Goal: Task Accomplishment & Management: Manage account settings

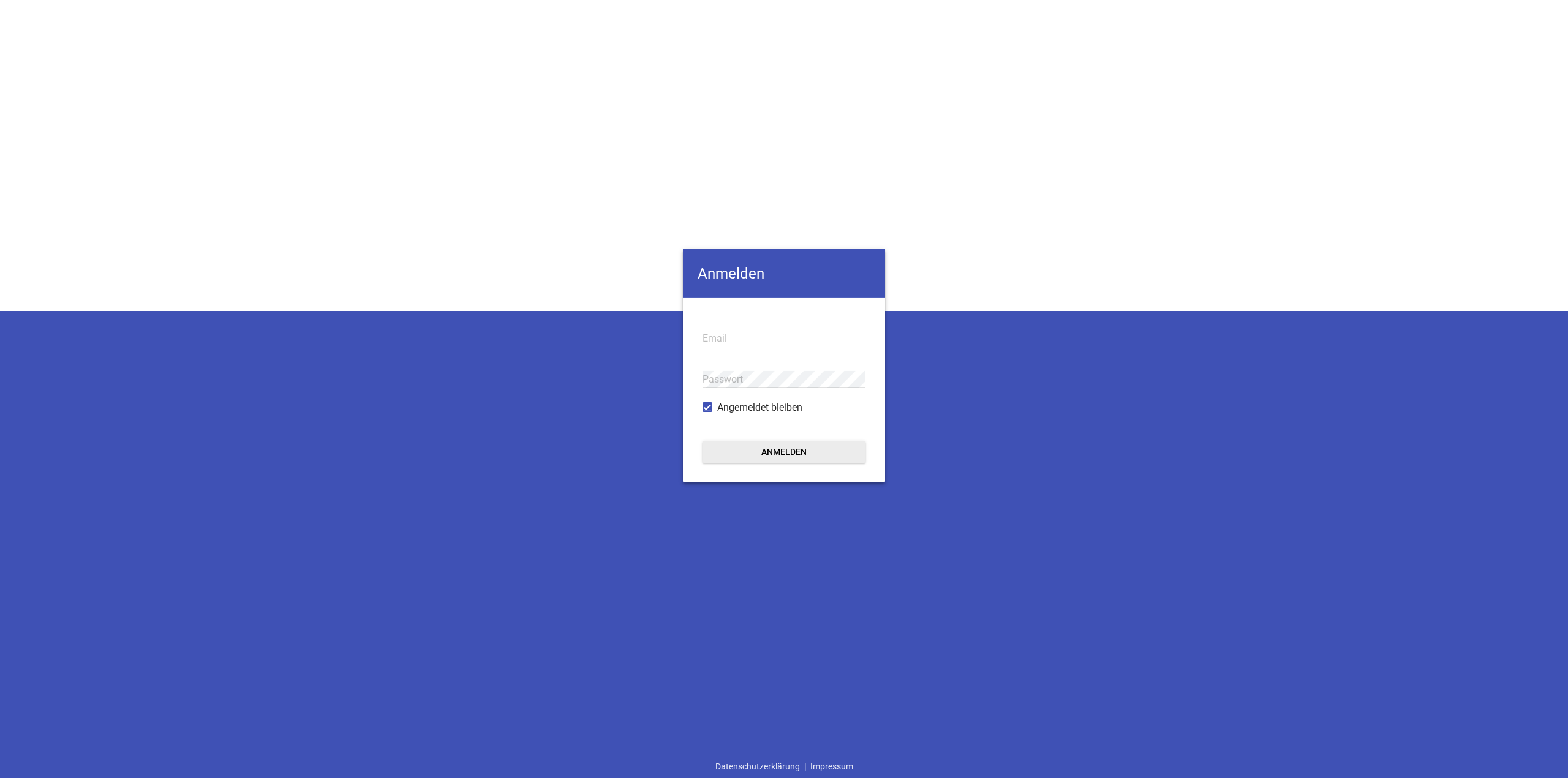
type input "[EMAIL_ADDRESS][DOMAIN_NAME]"
click at [761, 461] on button "Anmelden" at bounding box center [784, 452] width 163 height 22
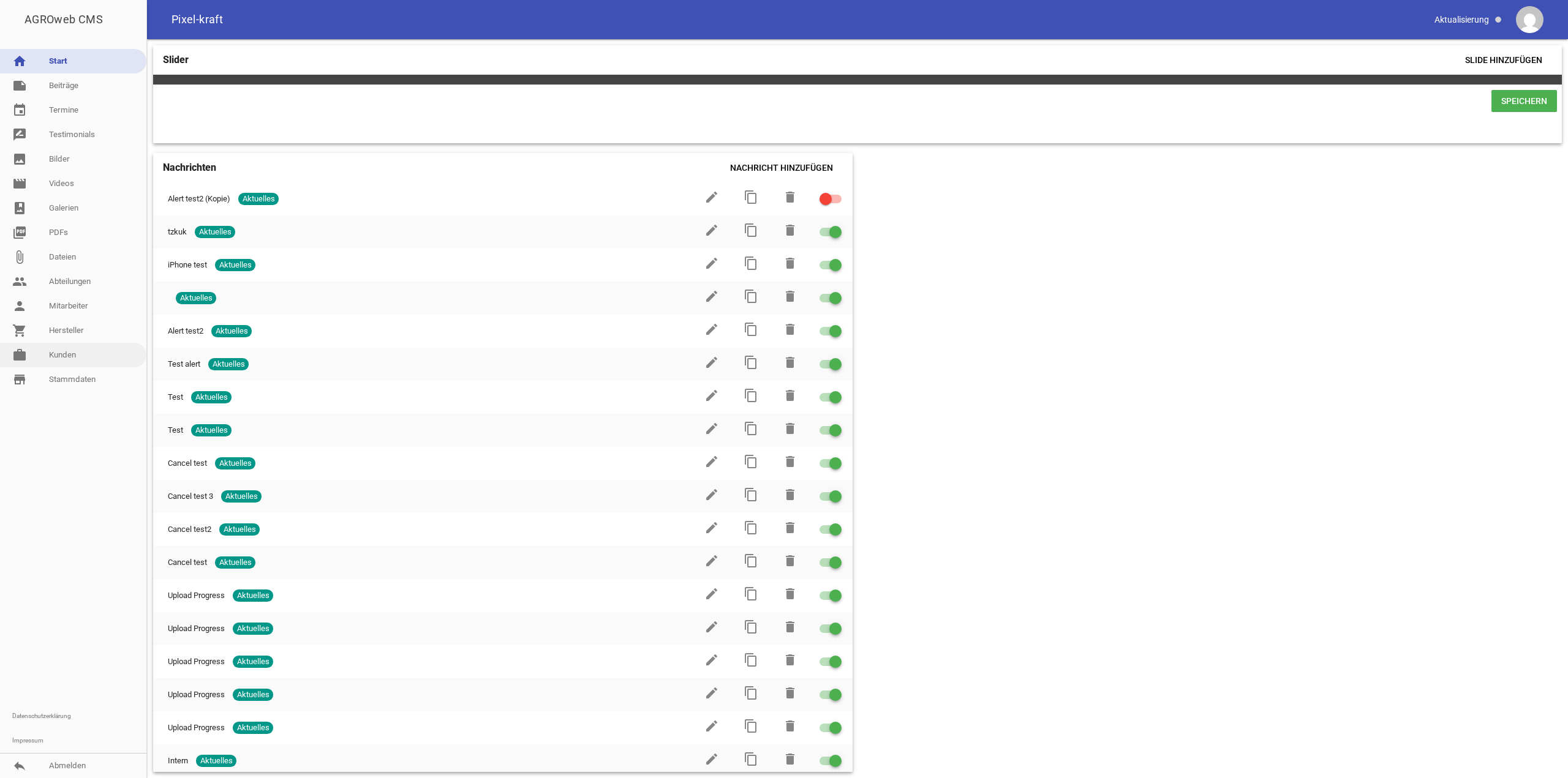
click at [81, 359] on link "work [PERSON_NAME]" at bounding box center [73, 355] width 146 height 24
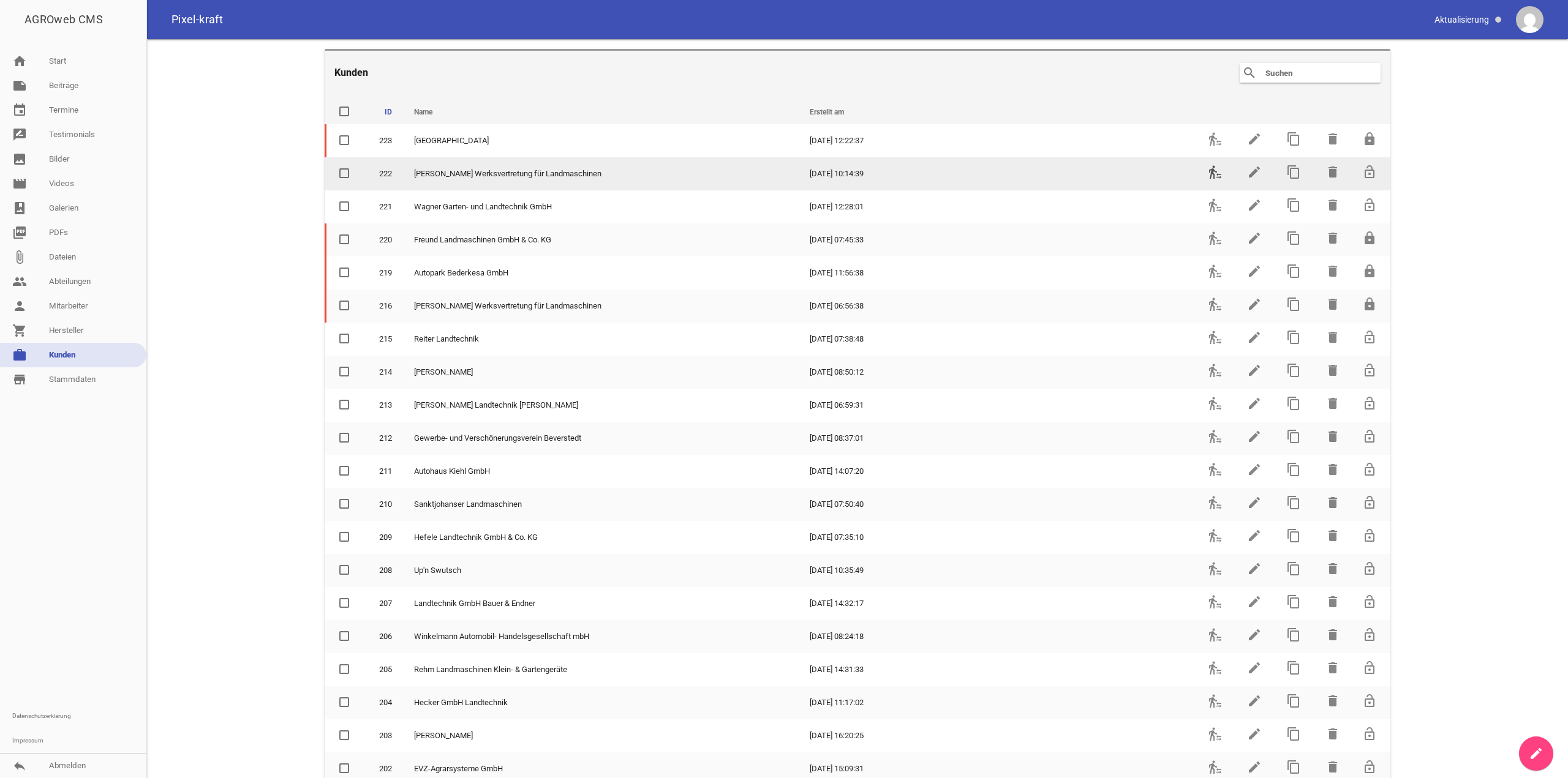
click at [1208, 172] on icon "transfer_within_a_station" at bounding box center [1215, 172] width 15 height 15
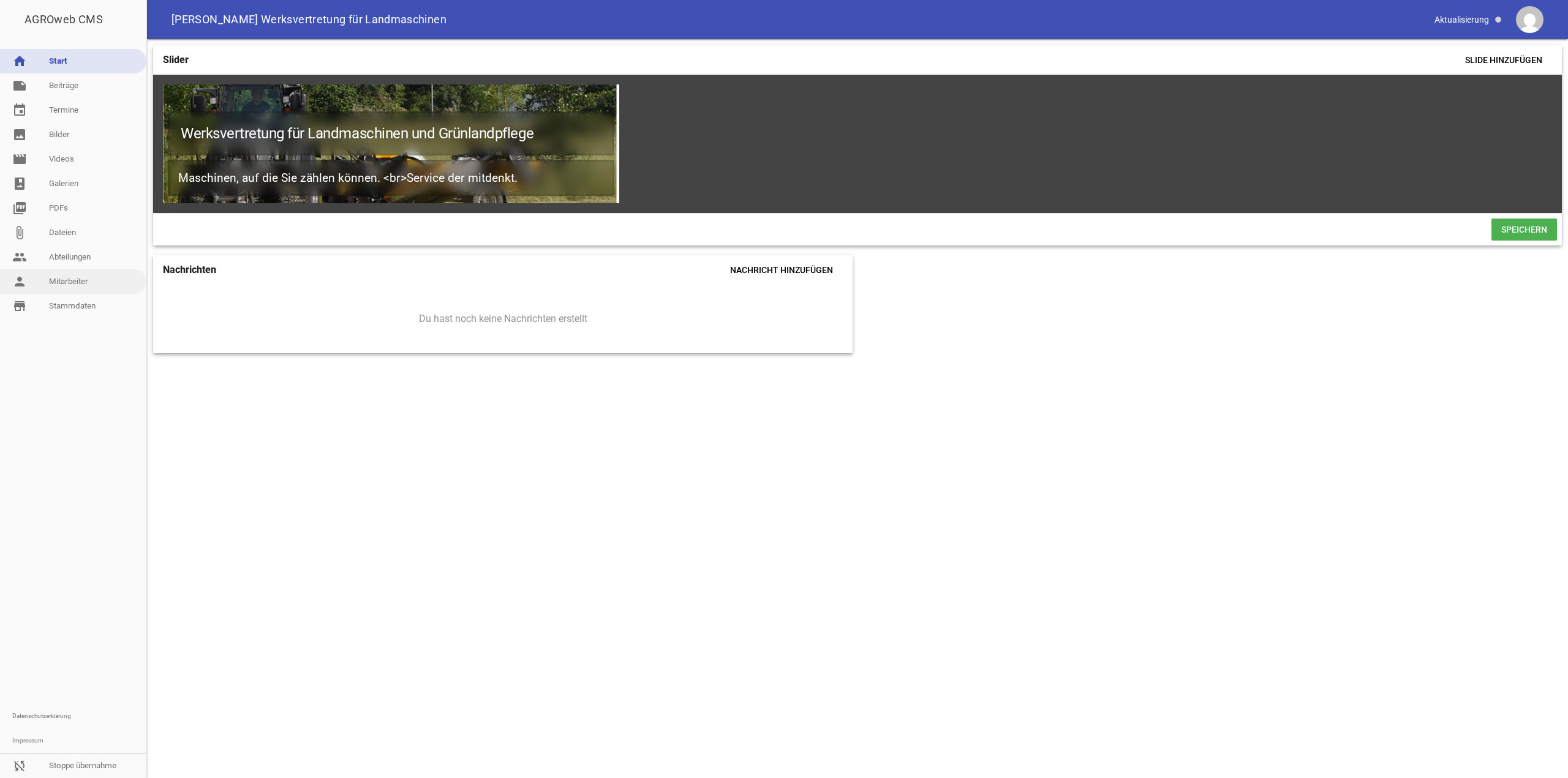
click at [71, 273] on link "person Mitarbeiter" at bounding box center [73, 281] width 146 height 24
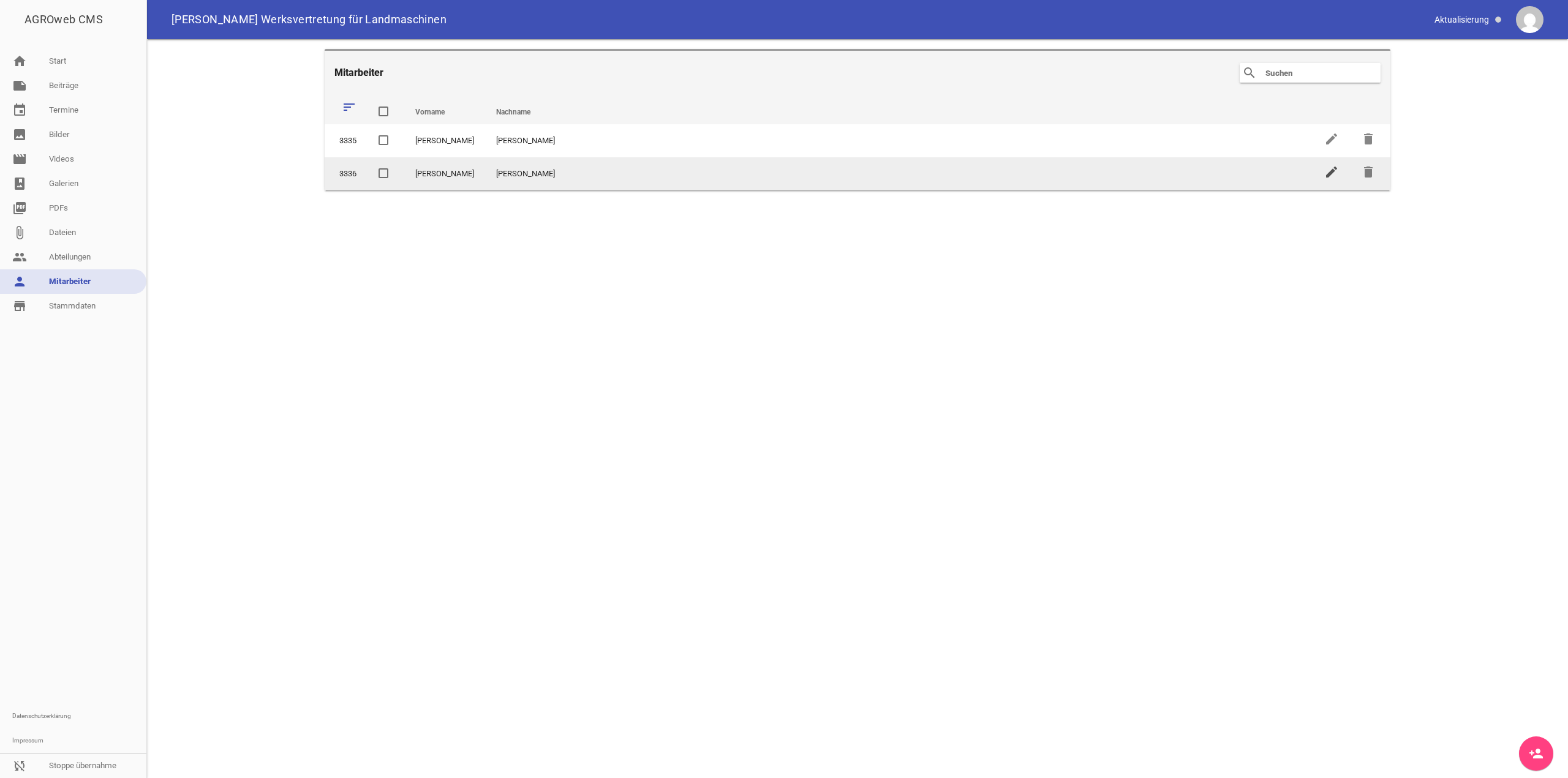
click at [1328, 173] on icon "edit" at bounding box center [1332, 172] width 15 height 15
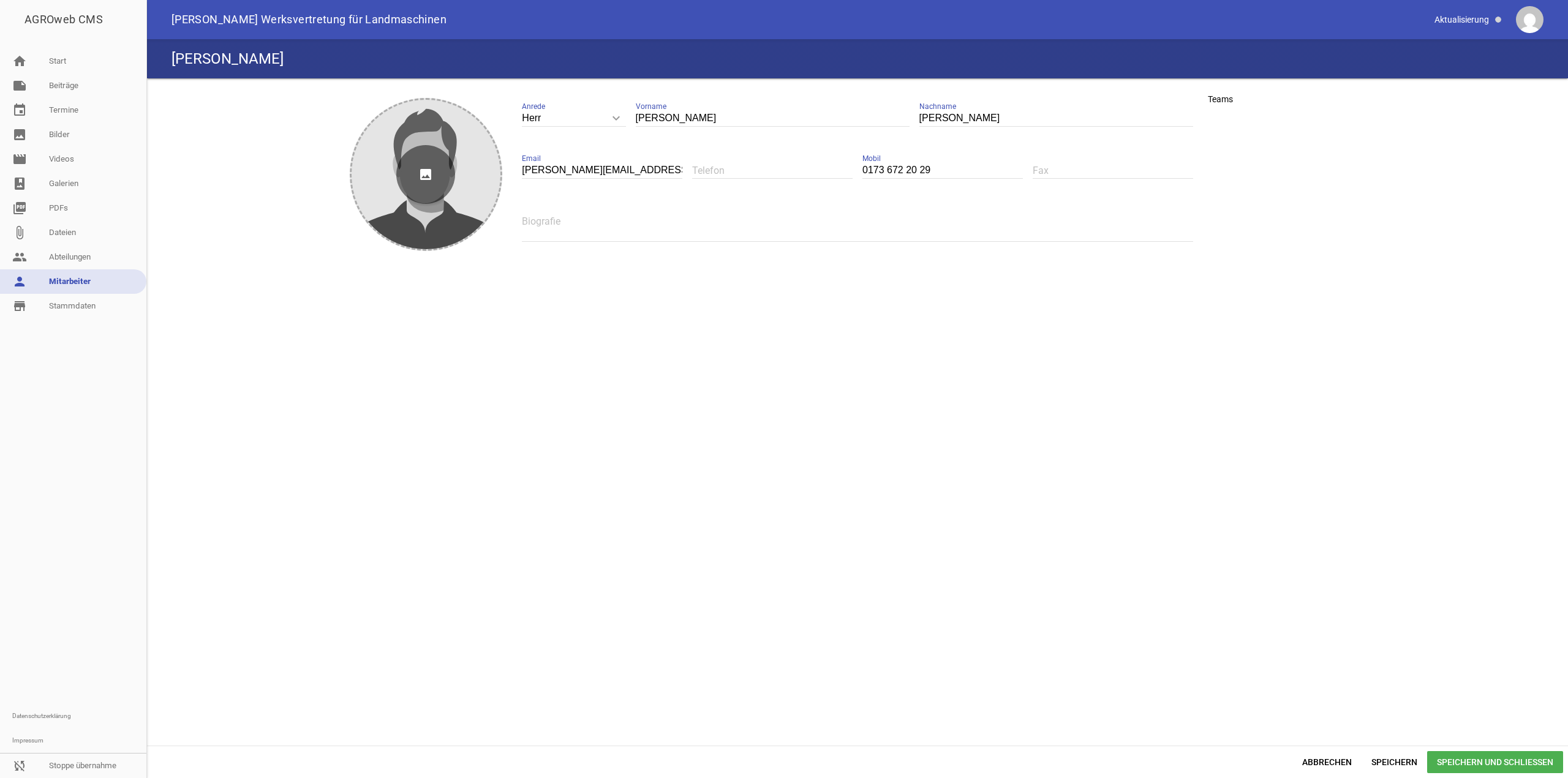
click at [440, 155] on icon "image" at bounding box center [425, 174] width 59 height 59
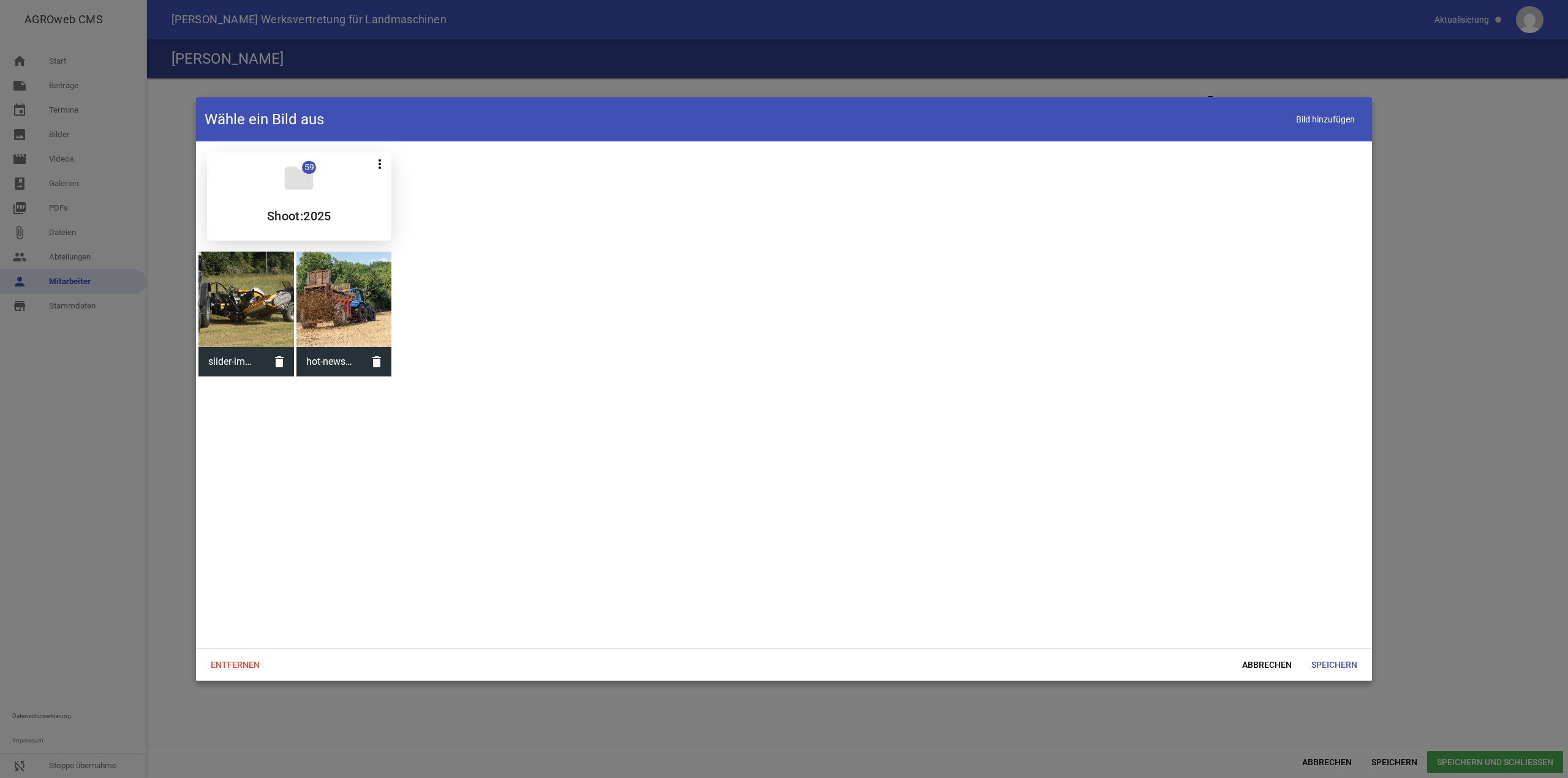
click at [234, 166] on div "folder 59 more_vert Teilen Bearbeiten Löschen Shoot:2025" at bounding box center [300, 197] width 184 height 88
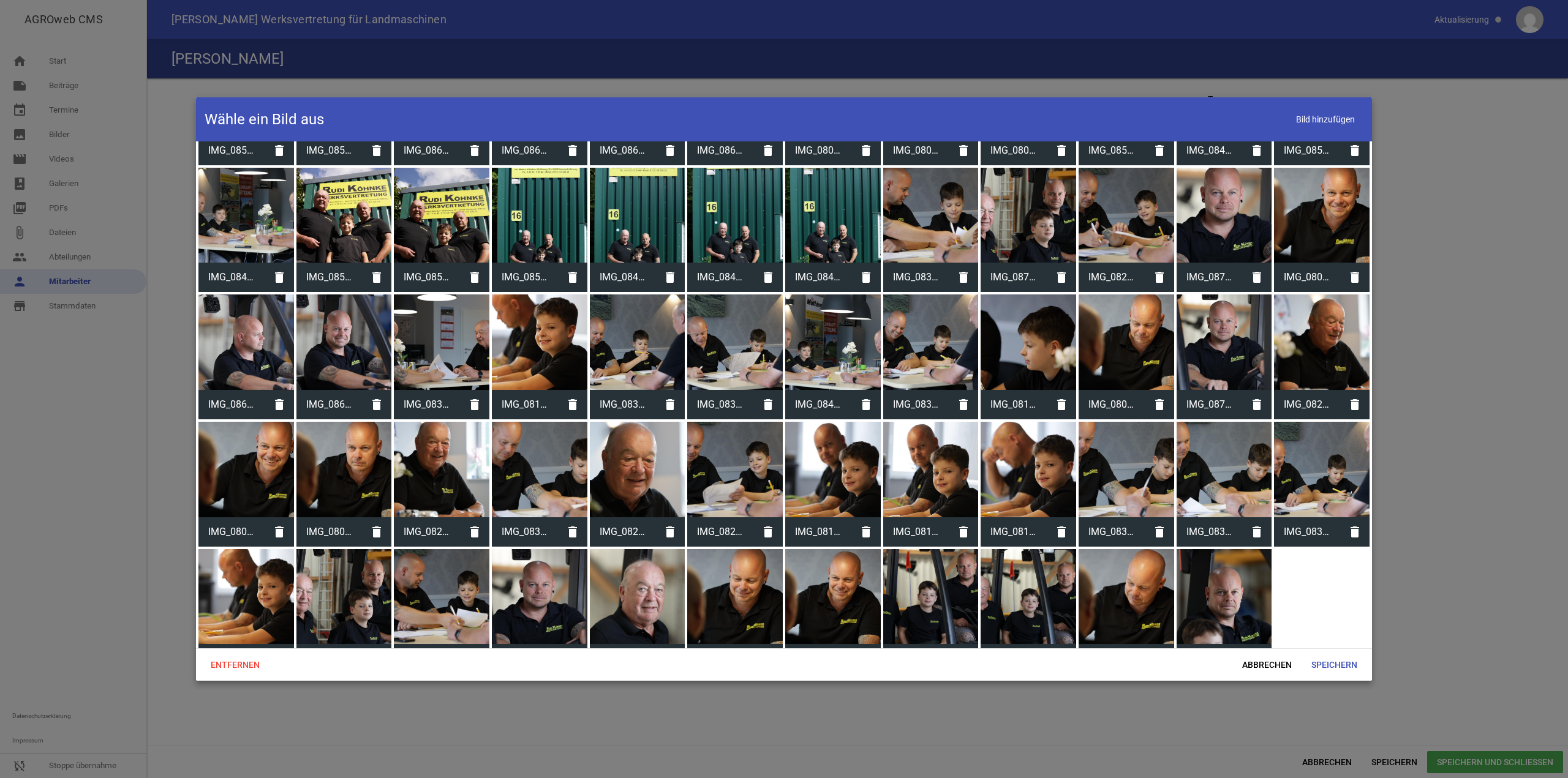
scroll to position [236, 0]
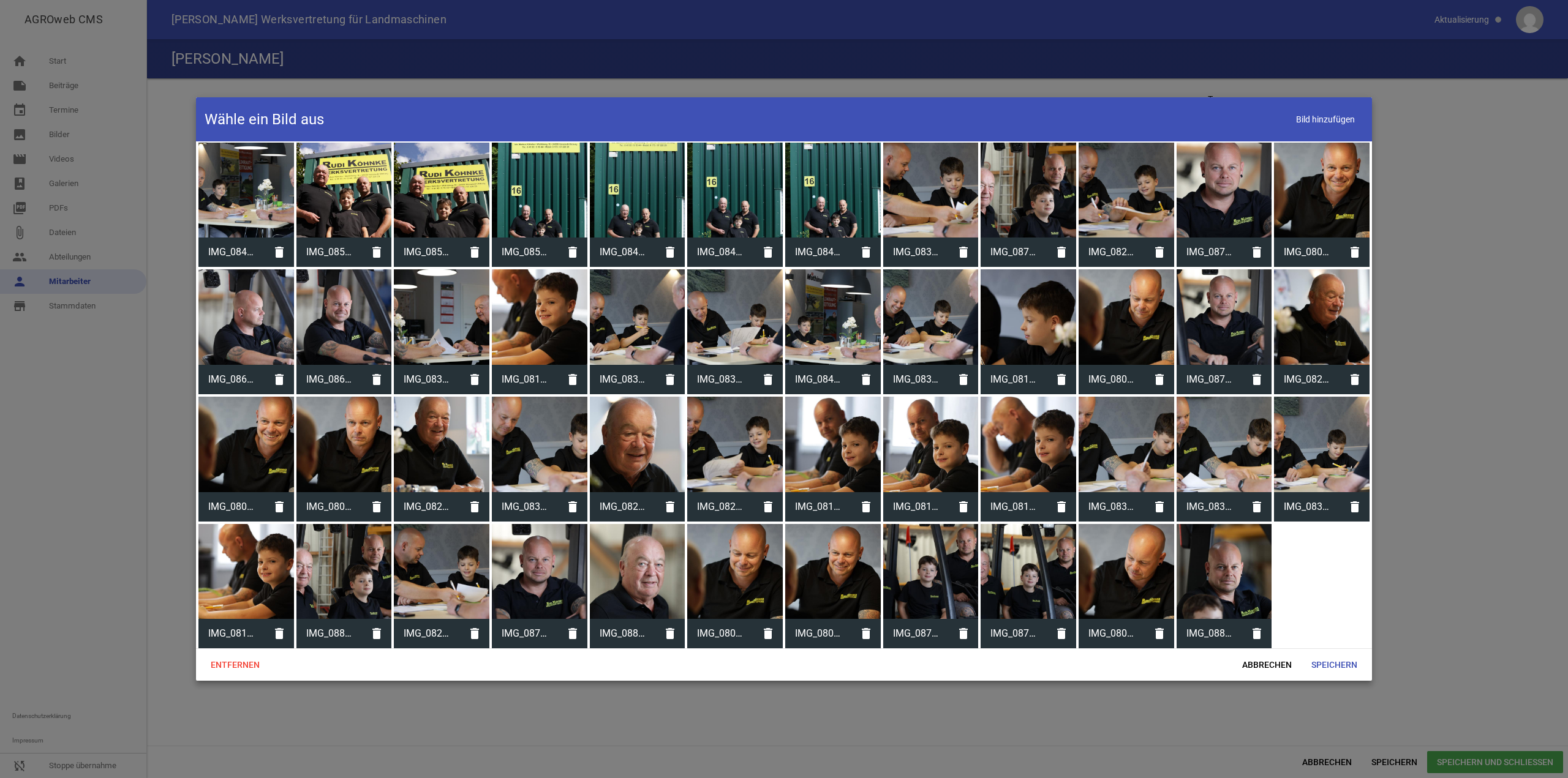
click at [1220, 178] on div at bounding box center [1225, 190] width 96 height 96
click at [1335, 653] on div "Entfernen Abbrechen Speichern" at bounding box center [784, 665] width 1176 height 32
click at [1334, 662] on span "Speichern" at bounding box center [1334, 665] width 65 height 22
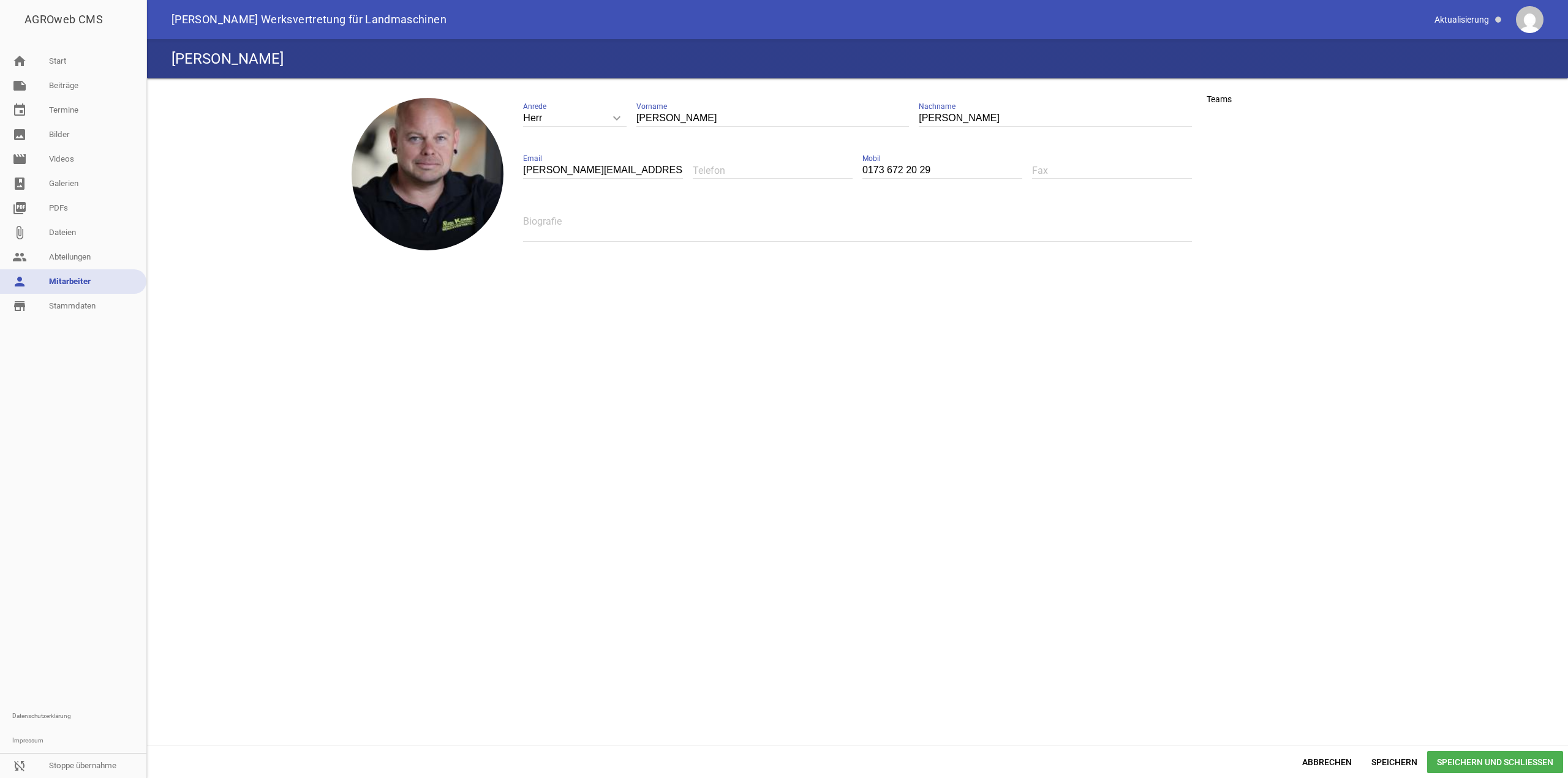
click at [1466, 756] on span "Speichern und Schließen" at bounding box center [1495, 762] width 136 height 22
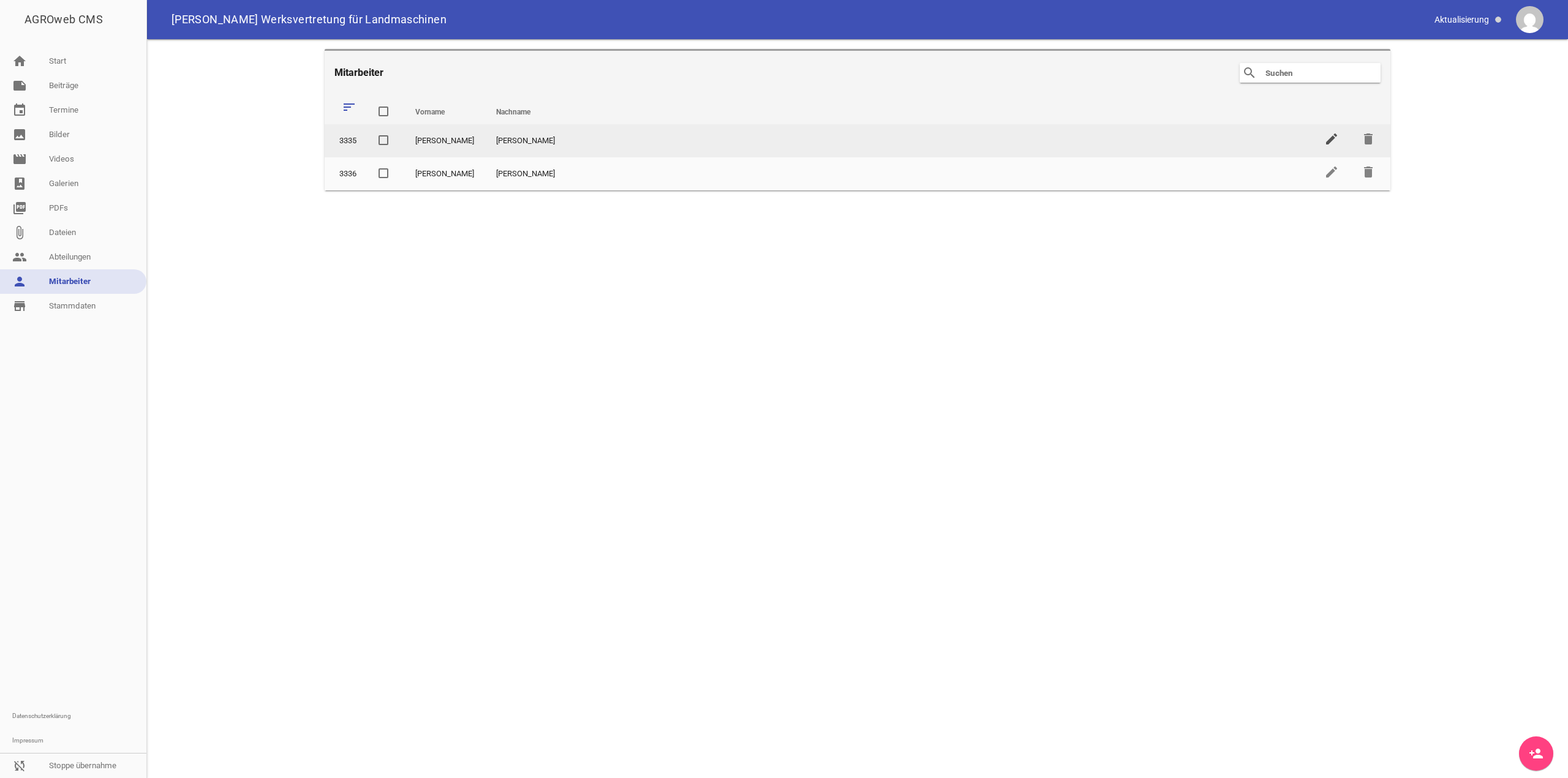
click at [1326, 145] on icon "edit" at bounding box center [1332, 139] width 15 height 15
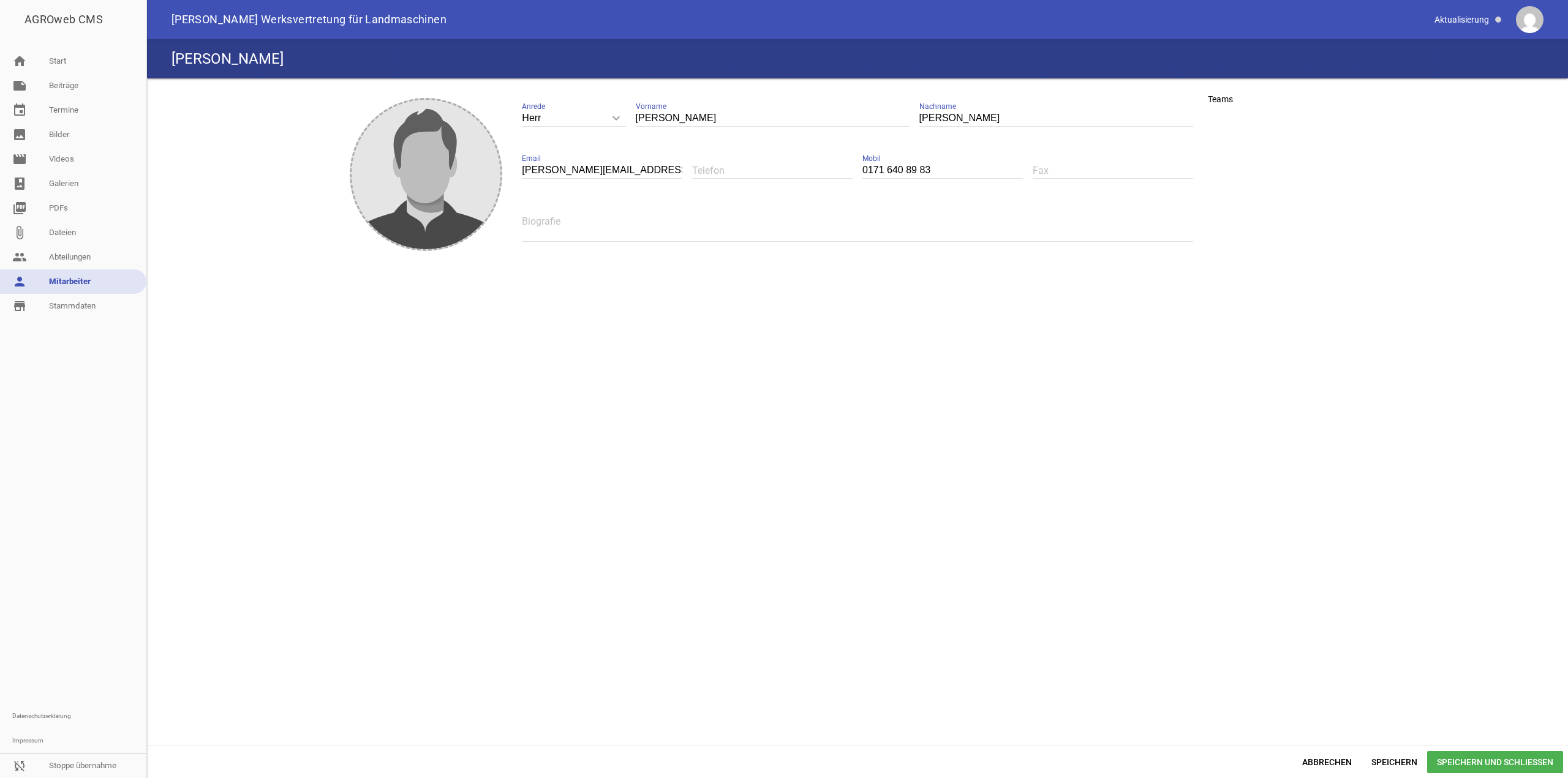
click at [296, 154] on div "image [PERSON_NAME] keyboard_arrow_down Anrede [PERSON_NAME] Frau [PERSON_NAME]…" at bounding box center [857, 412] width 1421 height 668
click at [436, 154] on icon "image" at bounding box center [425, 174] width 59 height 59
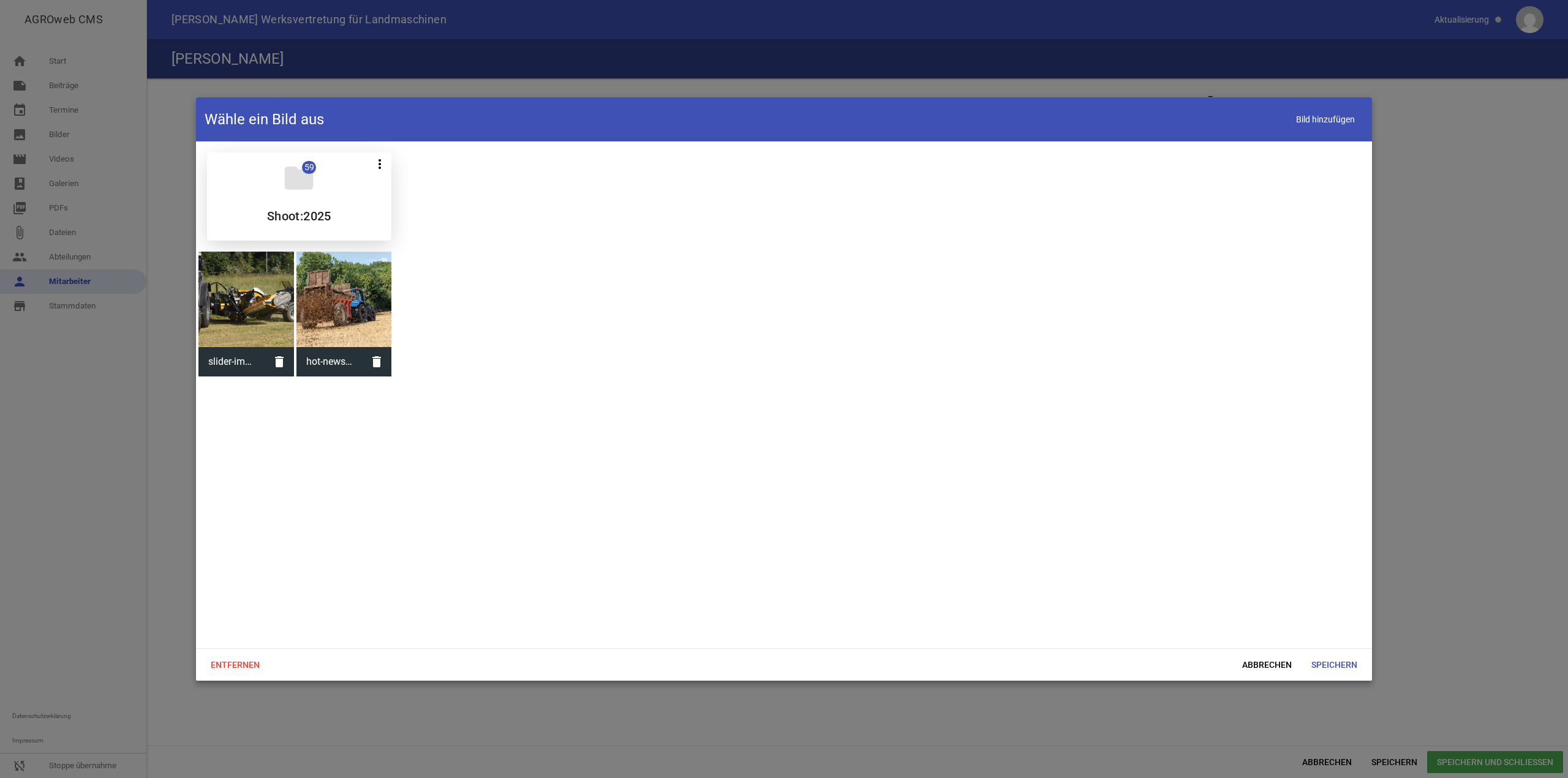
click at [333, 174] on div "folder 59 more_vert Teilen Bearbeiten Löschen Shoot:2025" at bounding box center [300, 197] width 184 height 88
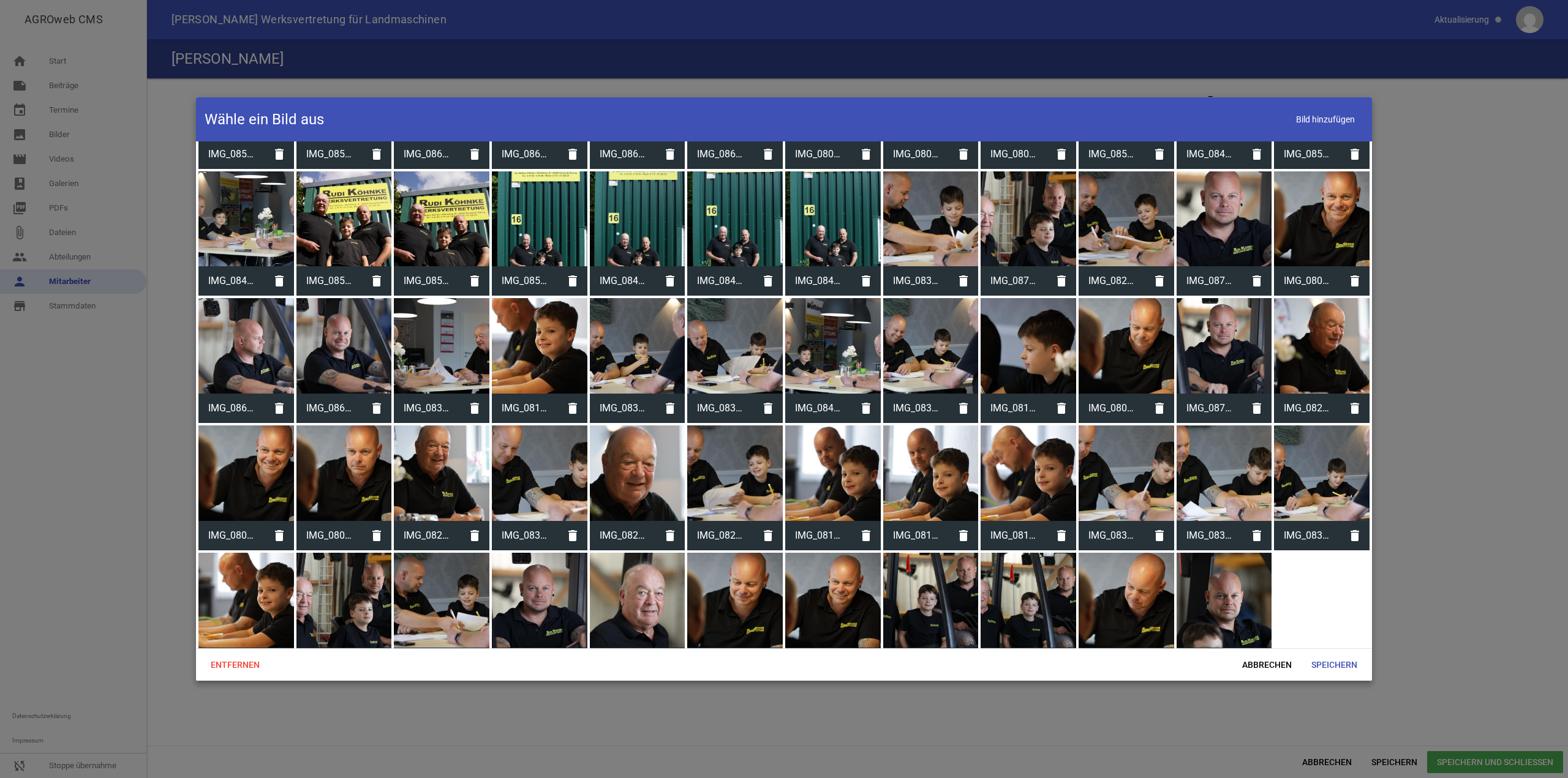
scroll to position [236, 0]
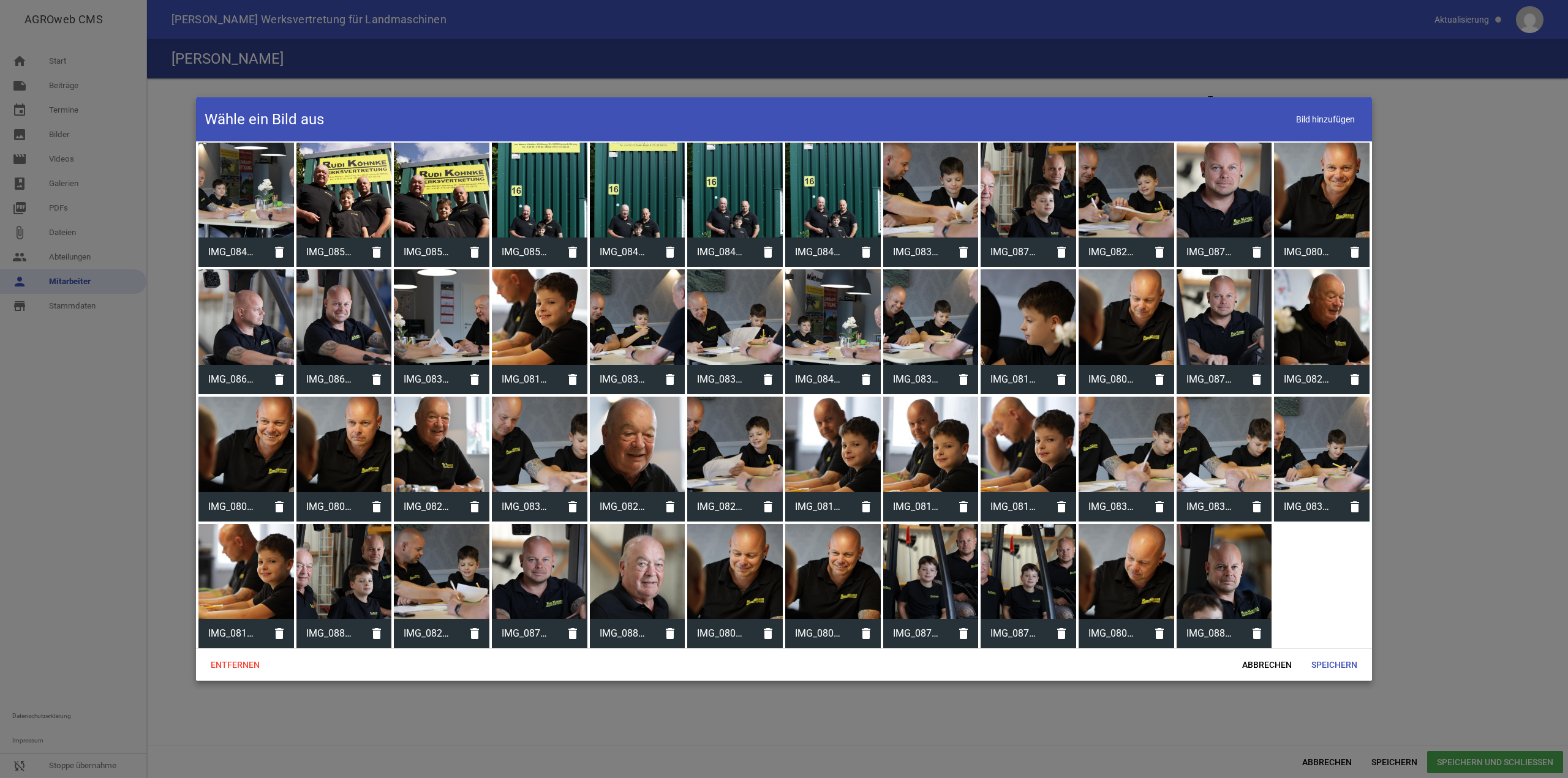
click at [628, 551] on div at bounding box center [638, 572] width 96 height 96
click at [1351, 667] on span "Speichern" at bounding box center [1334, 665] width 65 height 22
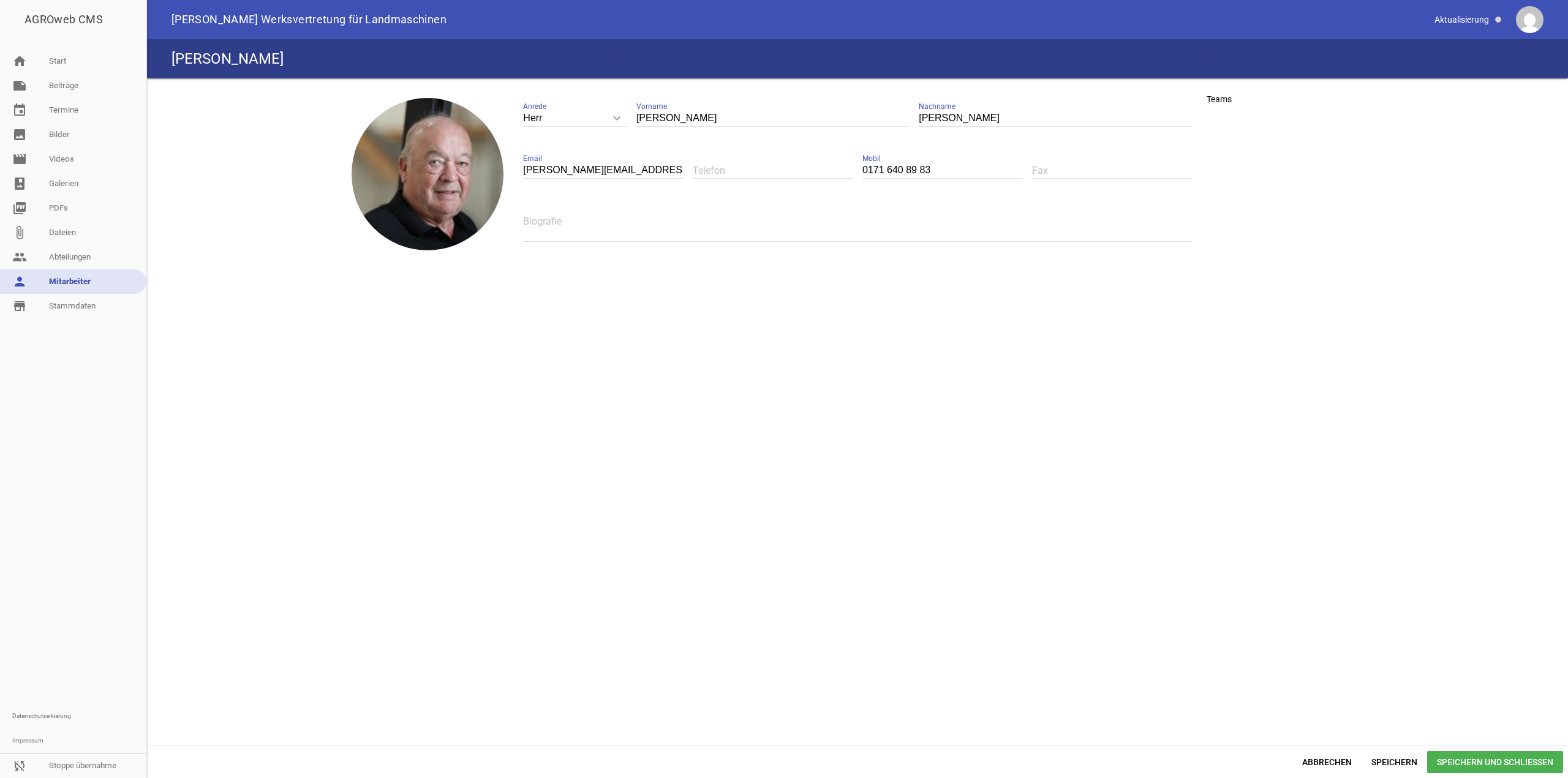
click at [1451, 758] on span "Speichern und Schließen" at bounding box center [1495, 762] width 136 height 22
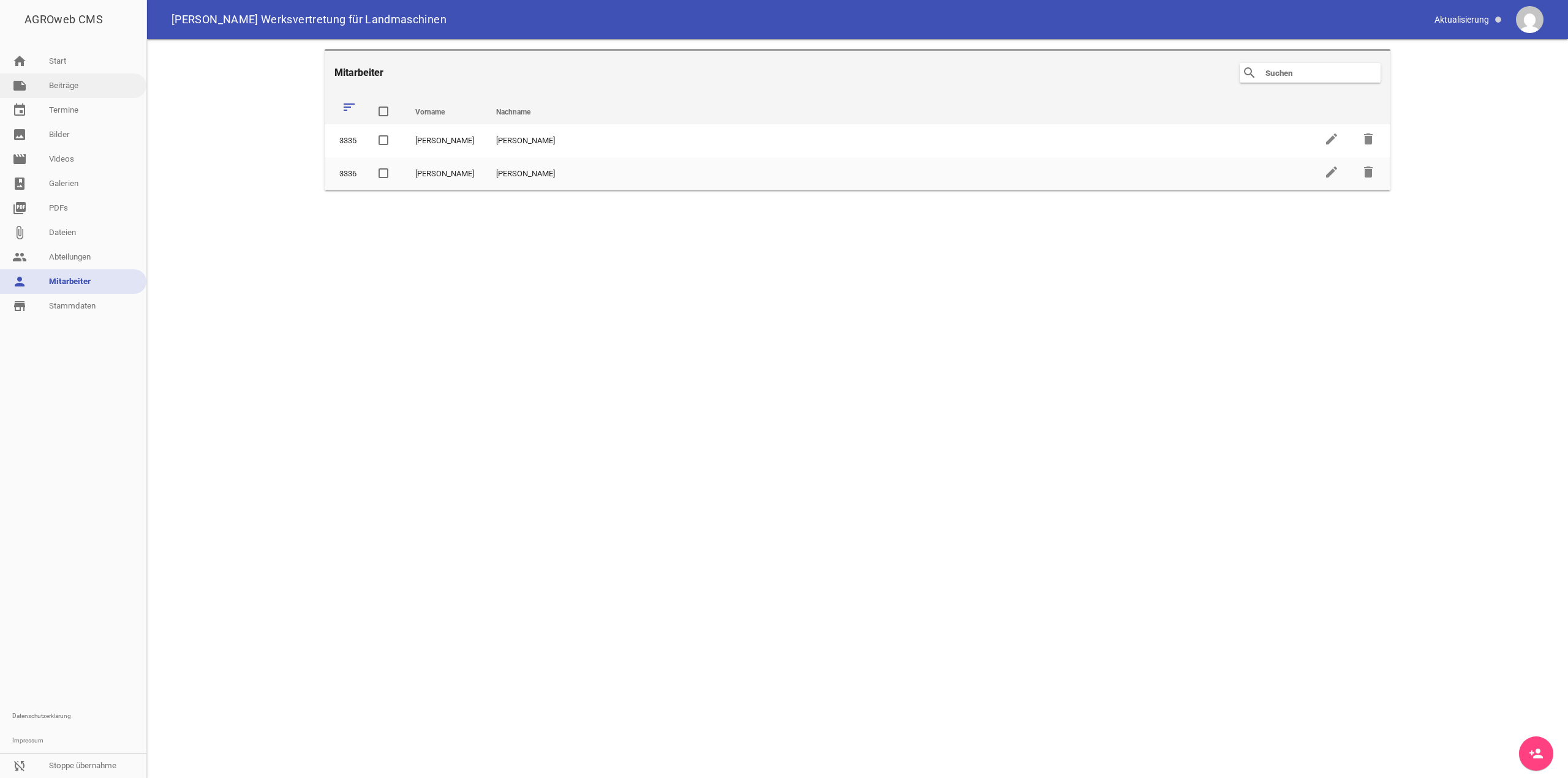
click at [73, 86] on link "note Beiträge" at bounding box center [73, 85] width 146 height 24
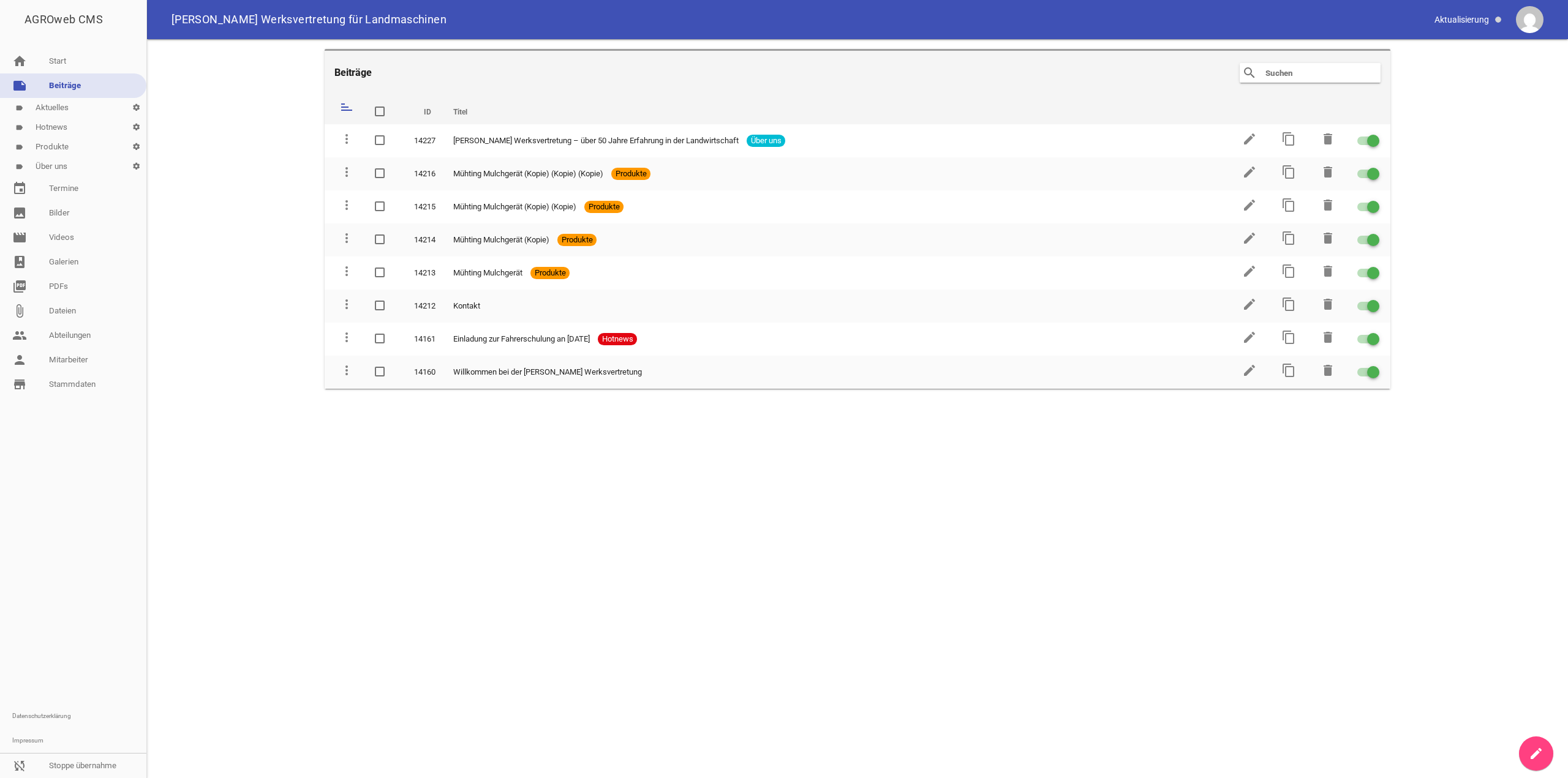
click at [65, 145] on link "label Produkte settings" at bounding box center [73, 147] width 146 height 20
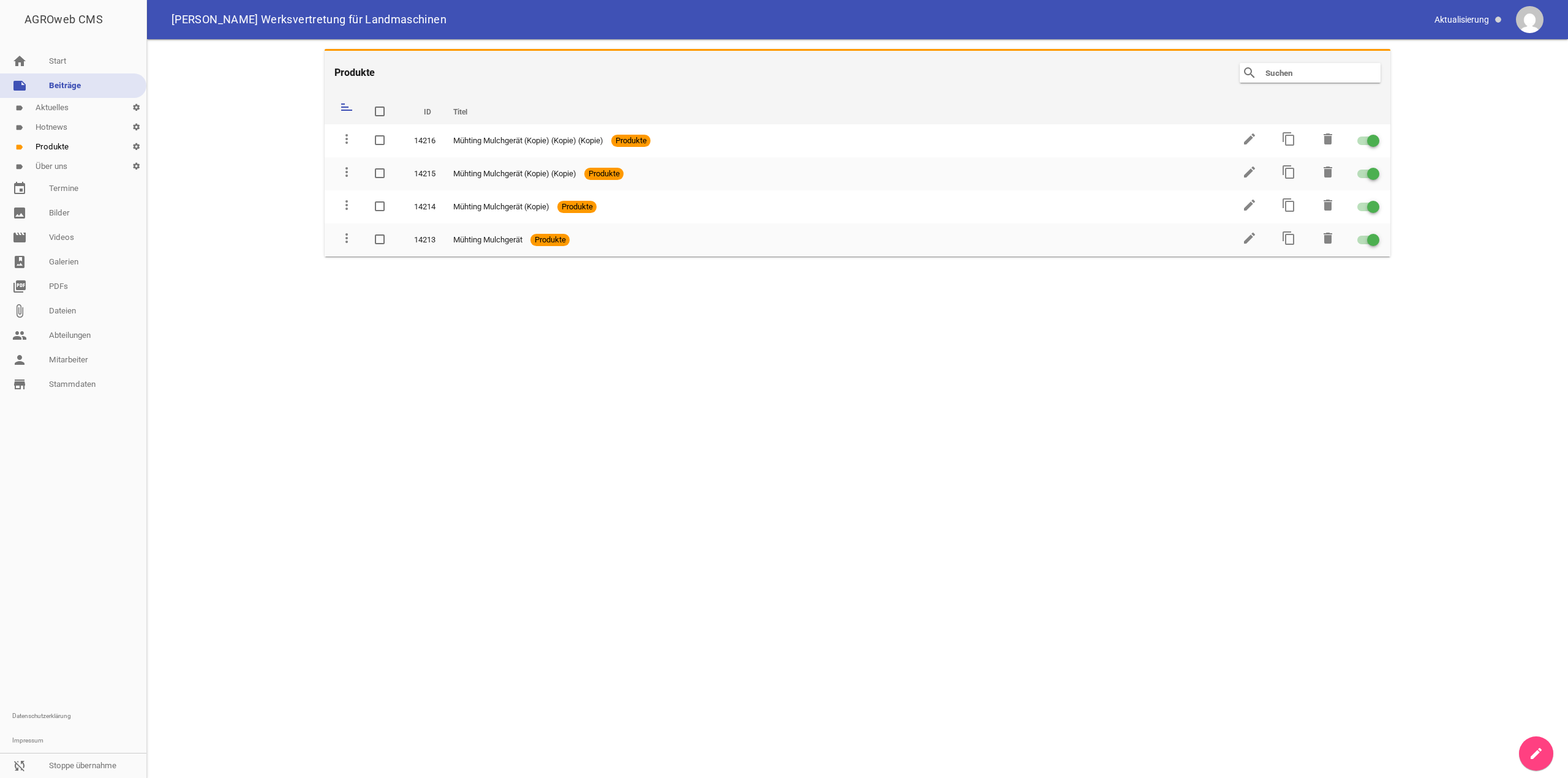
click at [70, 168] on link "label Über uns settings" at bounding box center [73, 166] width 146 height 20
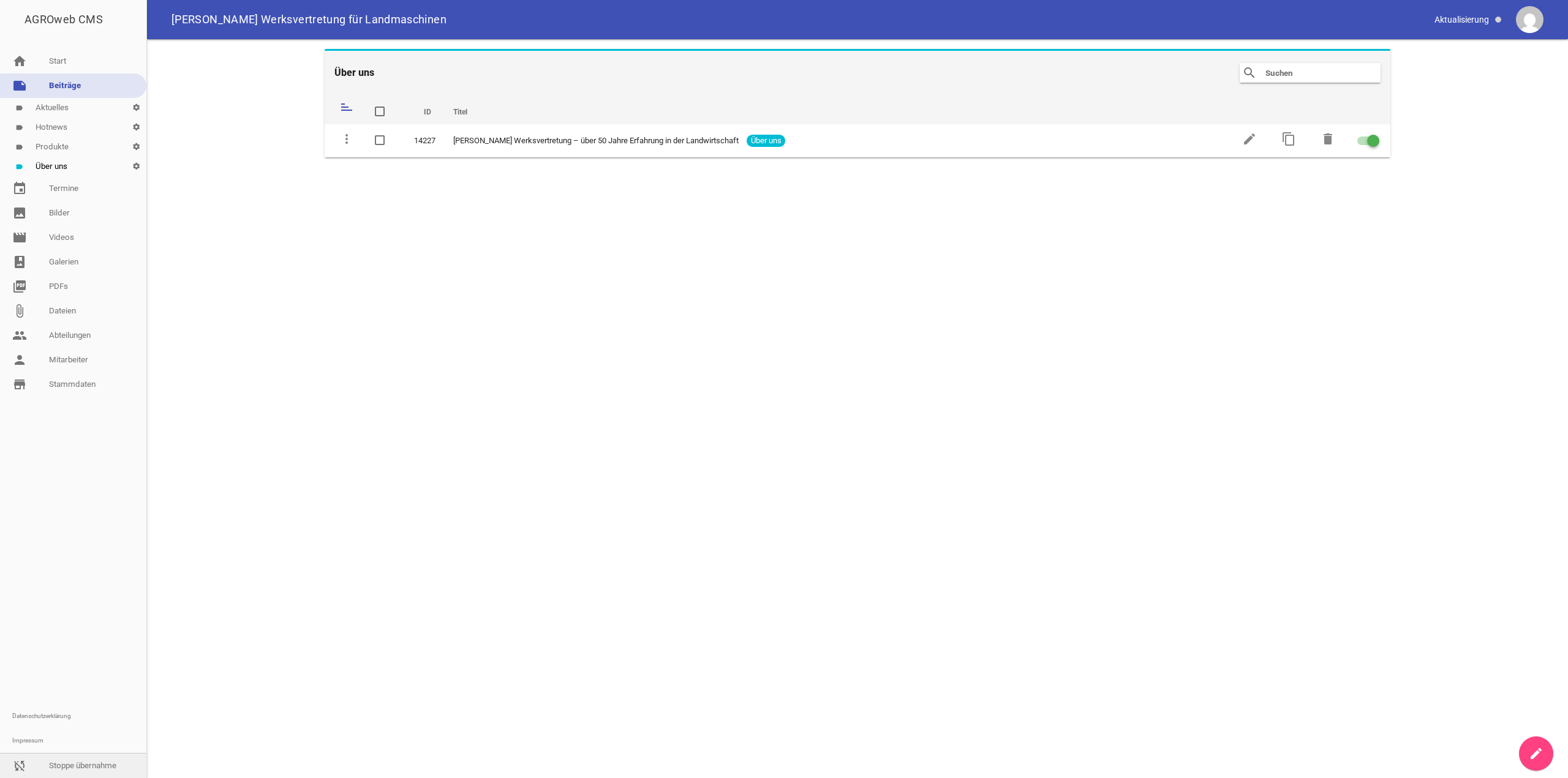
click at [44, 767] on link "sync_disabled Stoppe übernahme" at bounding box center [73, 766] width 146 height 24
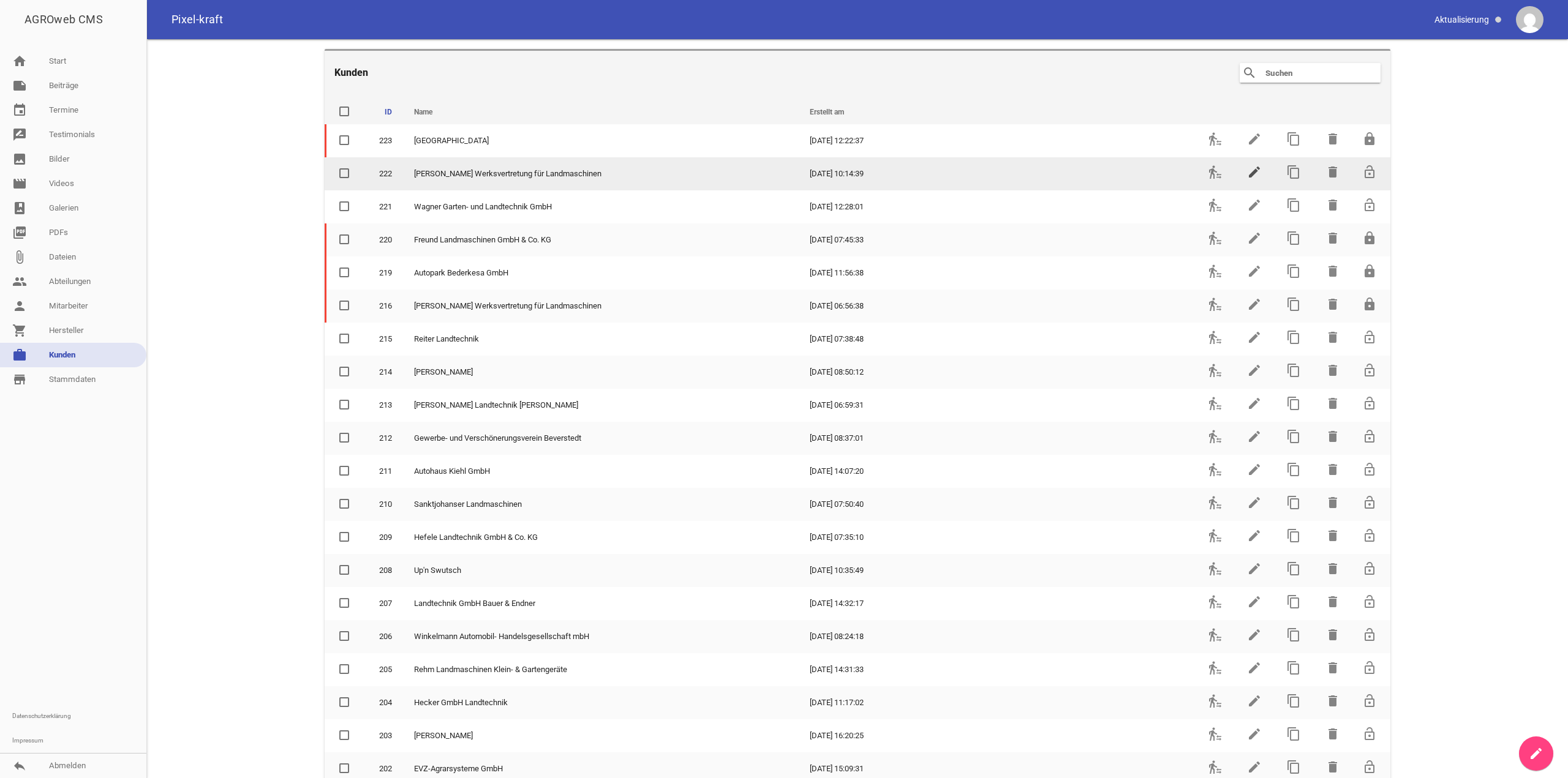
click at [1252, 172] on icon "edit" at bounding box center [1254, 172] width 15 height 15
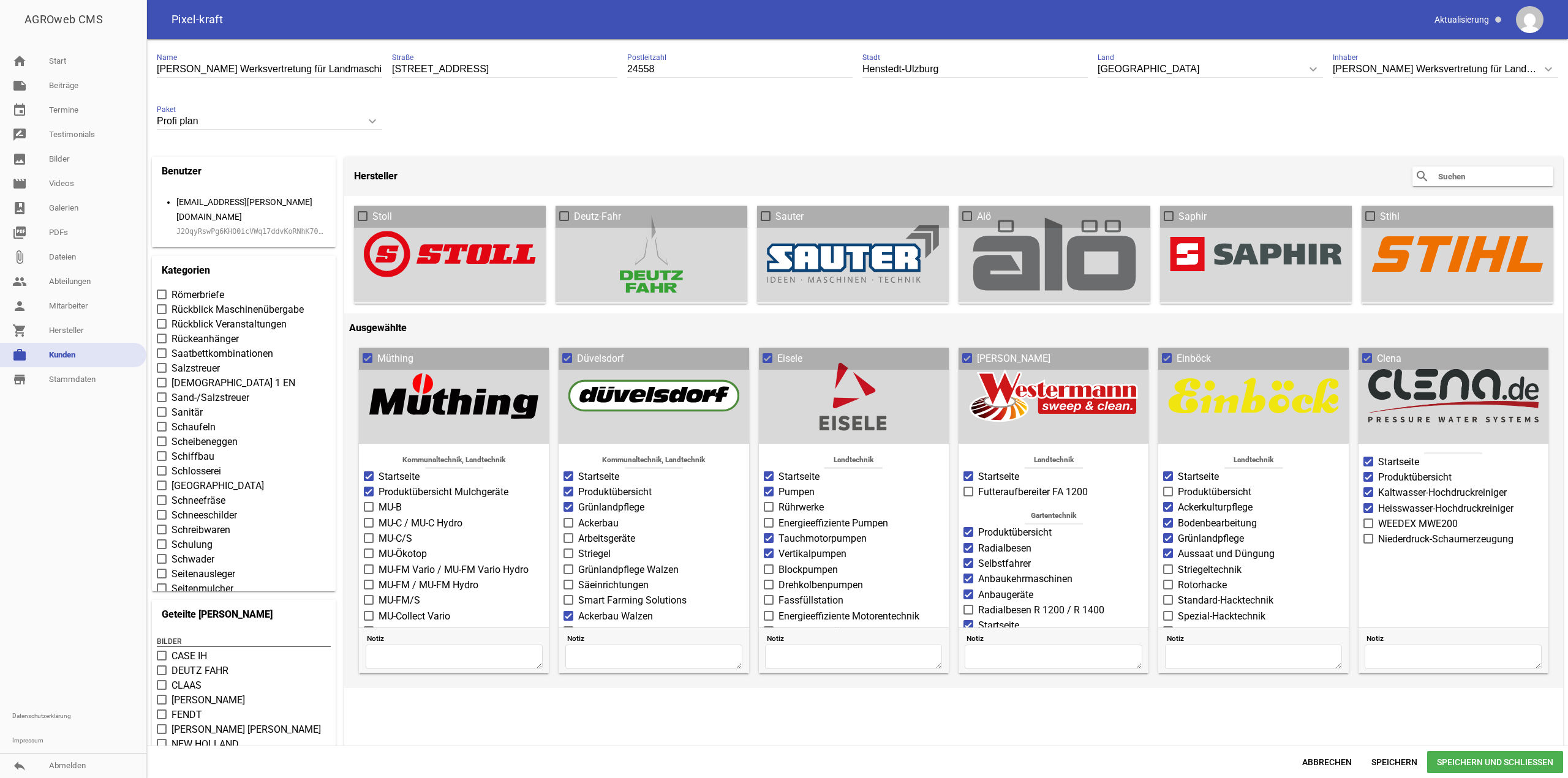
scroll to position [4531, 0]
click at [185, 550] on span "Service" at bounding box center [187, 557] width 31 height 15
click at [172, 550] on input "Service" at bounding box center [172, 550] width 0 height 0
click at [1497, 758] on span "Speichern und Schließen" at bounding box center [1495, 762] width 136 height 22
